Goal: Navigation & Orientation: Find specific page/section

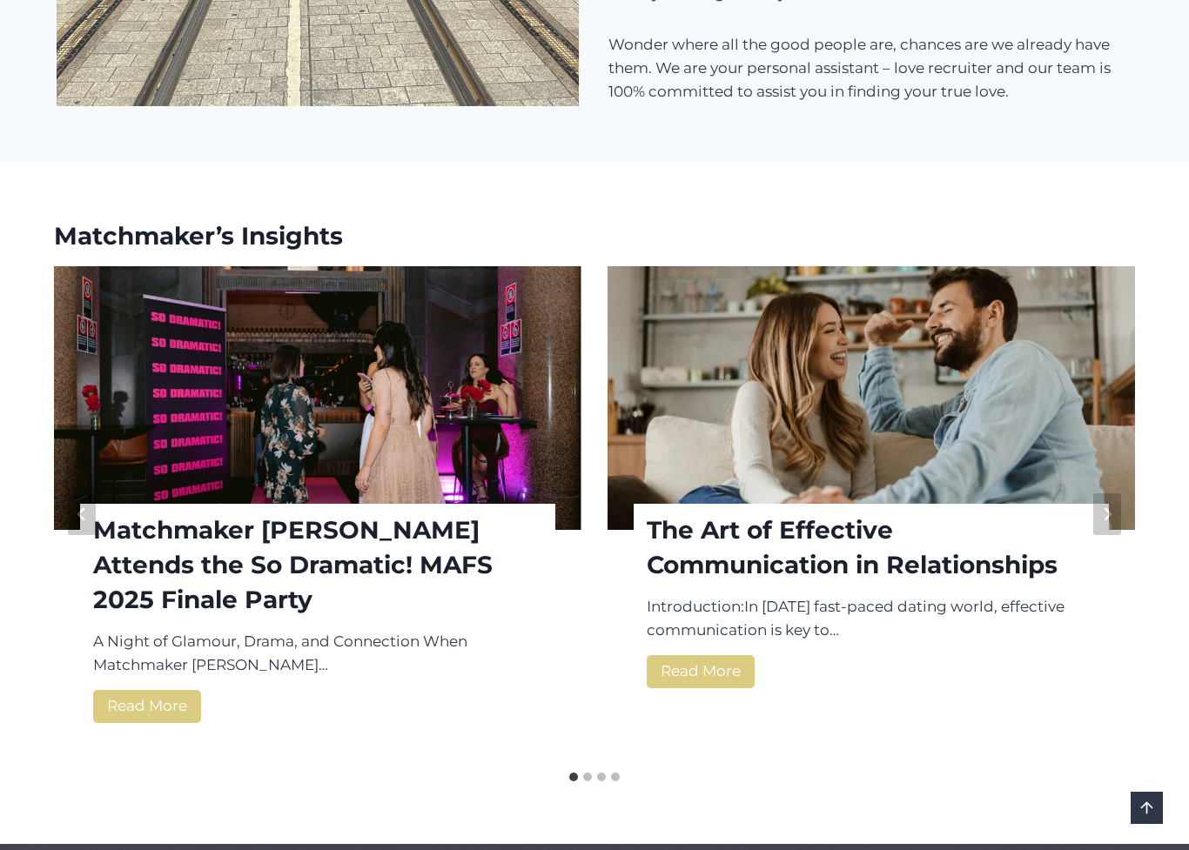
scroll to position [2182, 0]
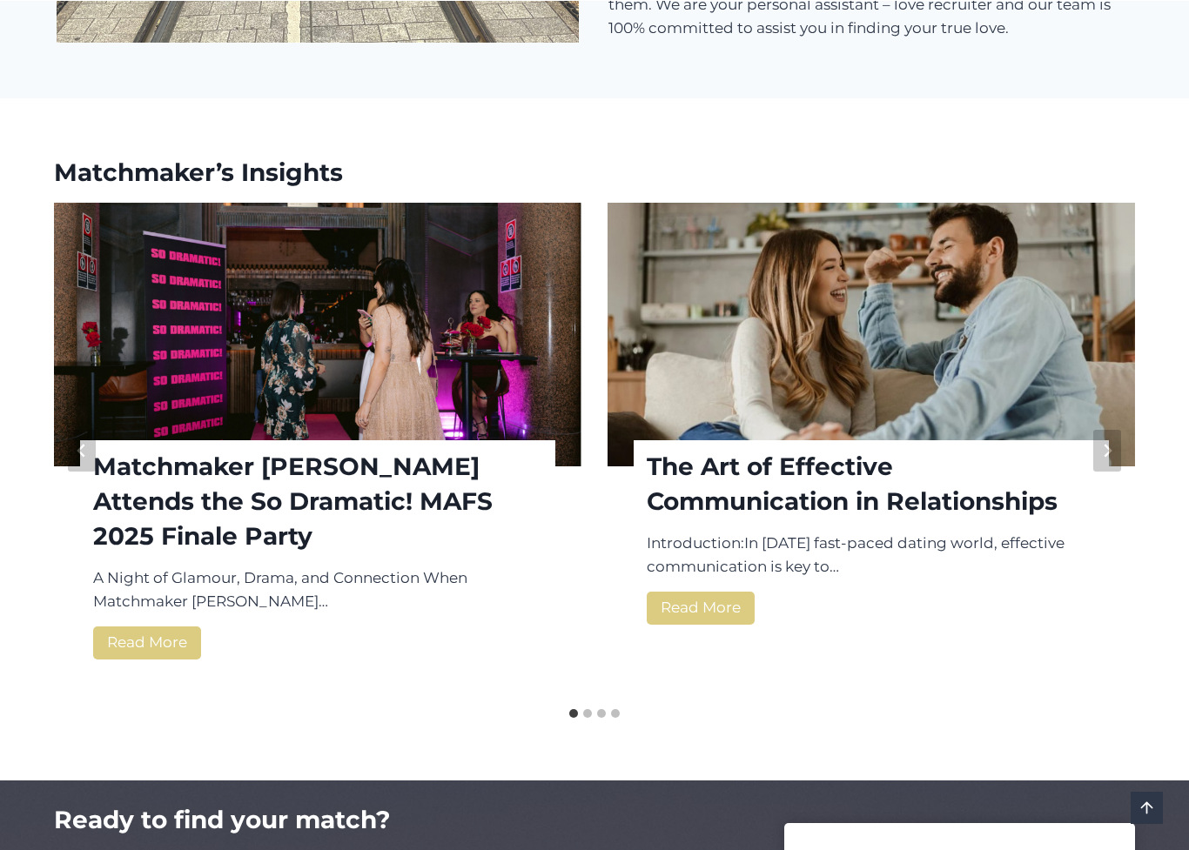
click at [702, 607] on link "Read More The Art of Effective Communication in Relationships" at bounding box center [701, 608] width 108 height 32
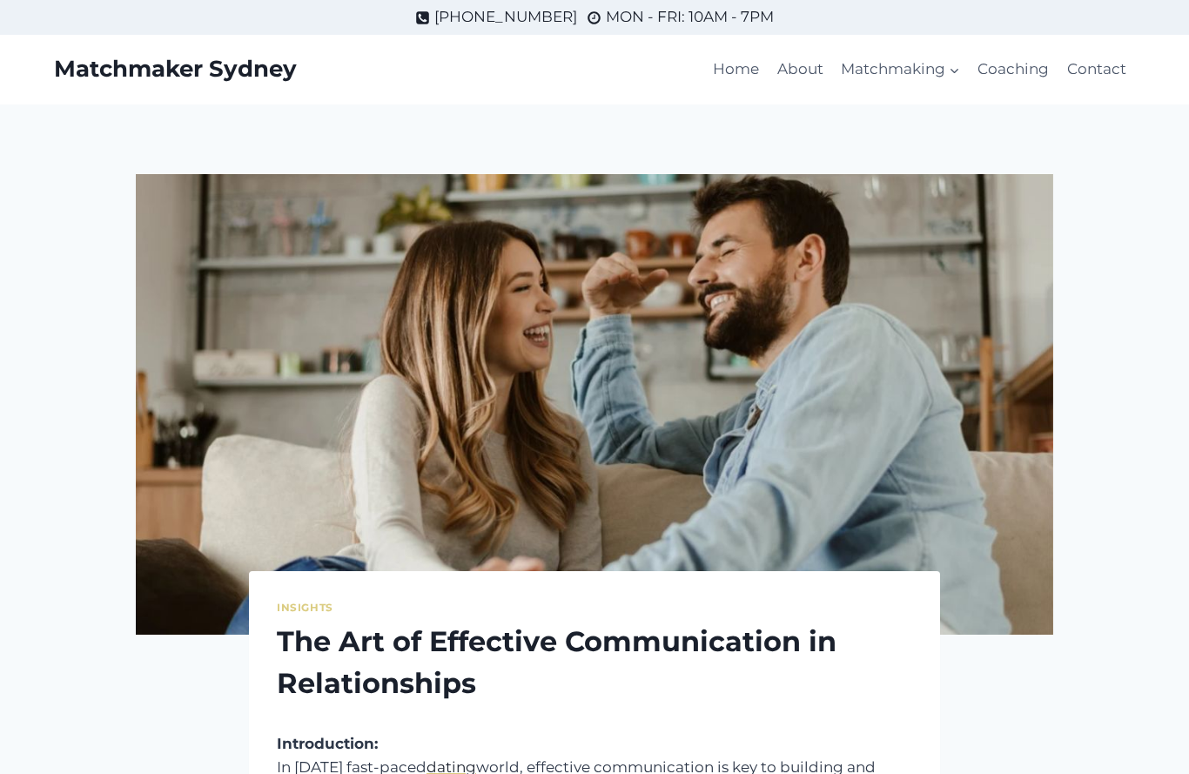
click at [1023, 75] on link "Coaching" at bounding box center [1013, 70] width 89 height 42
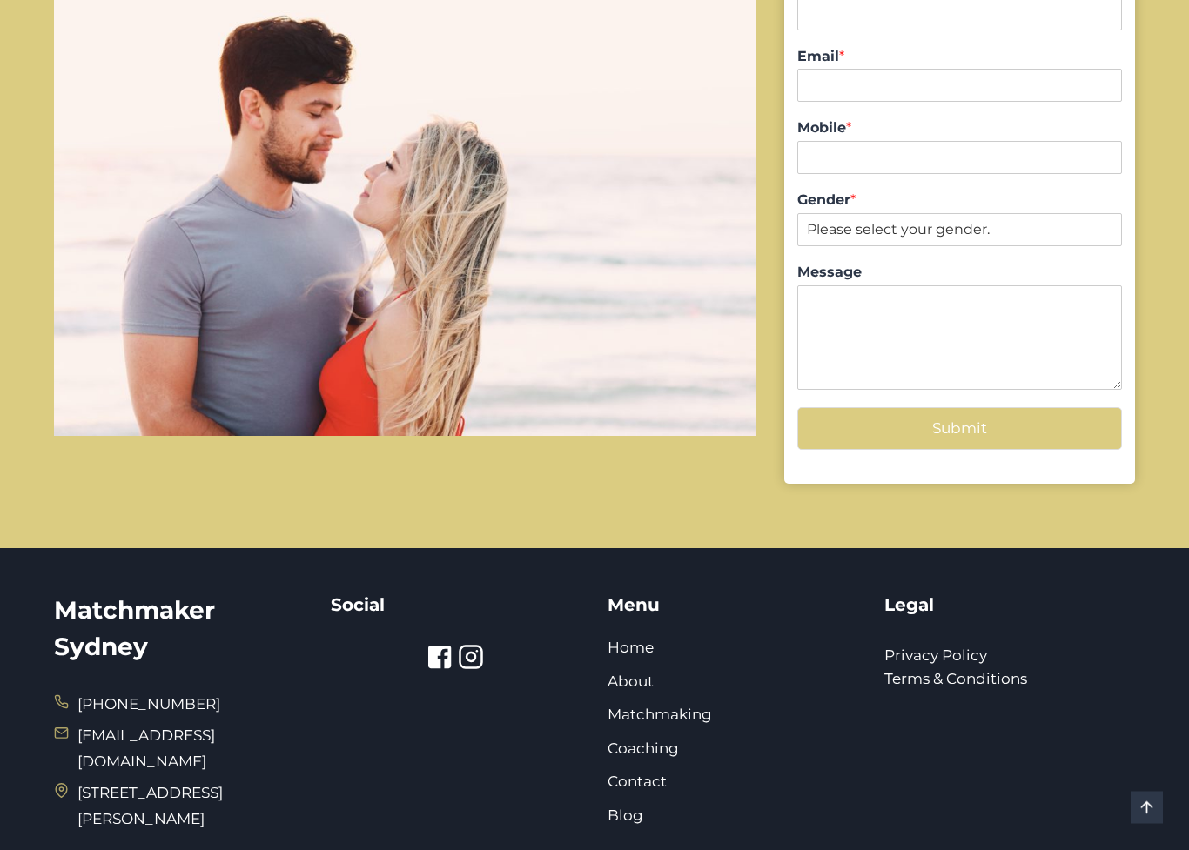
scroll to position [1896, 0]
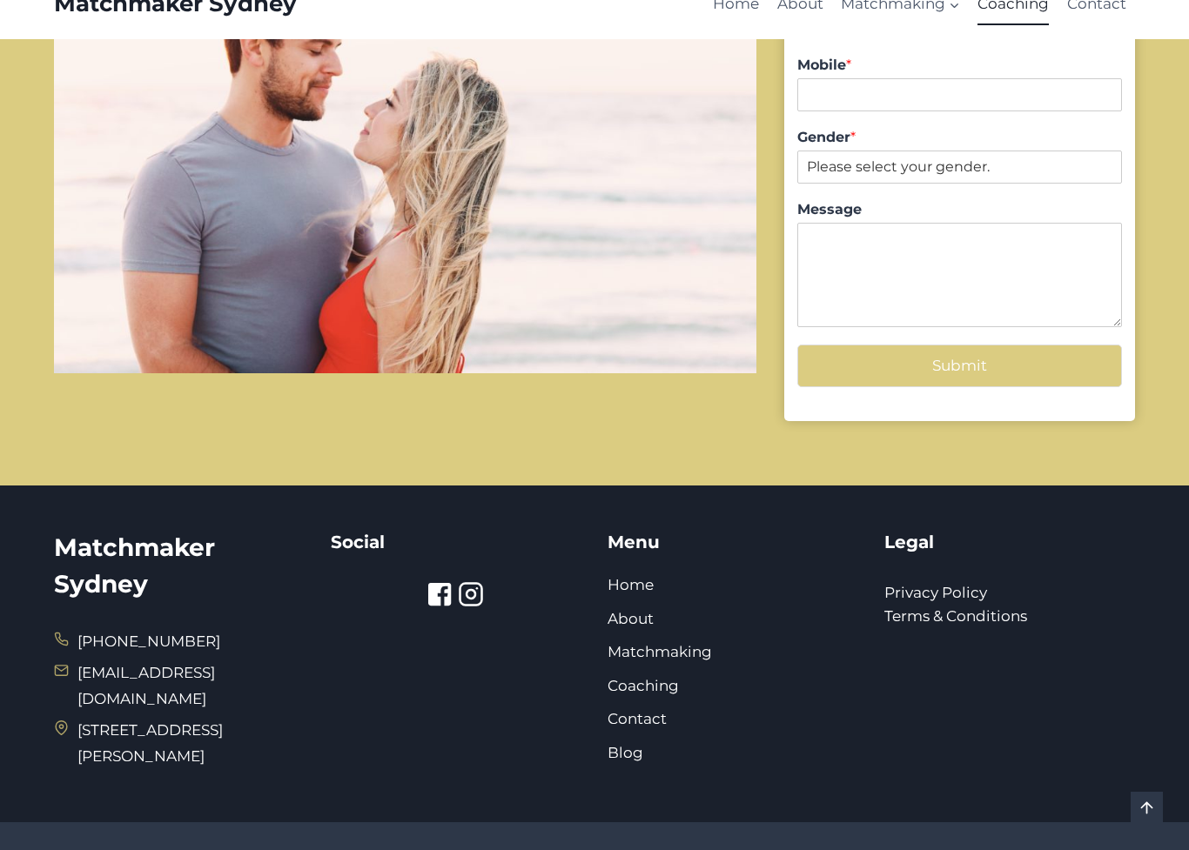
click at [688, 643] on link "Matchmaking" at bounding box center [659, 651] width 104 height 17
